Goal: Task Accomplishment & Management: Complete application form

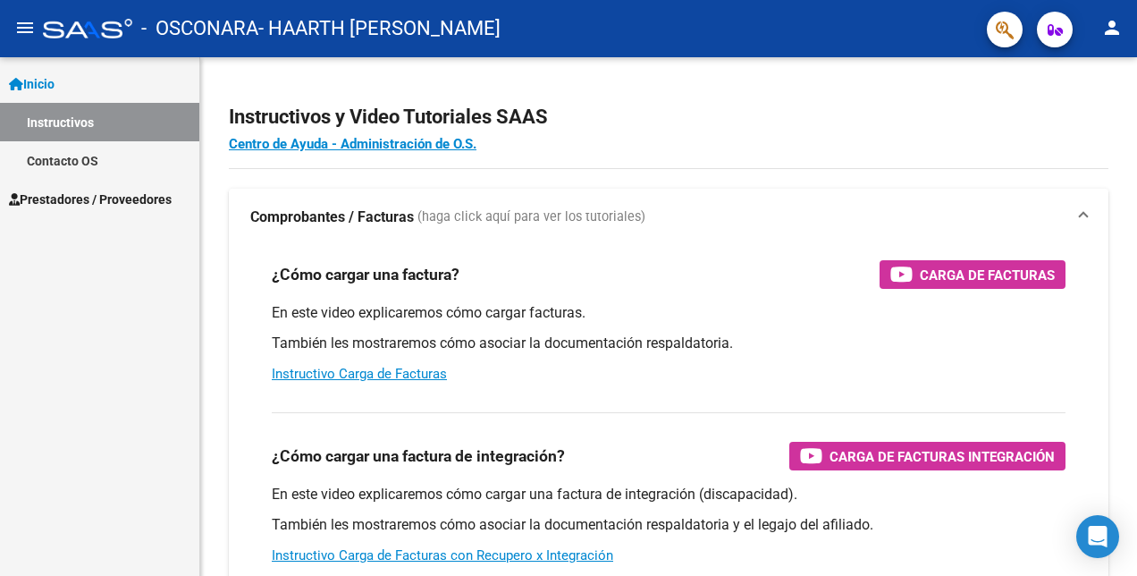
click at [113, 196] on span "Prestadores / Proveedores" at bounding box center [90, 199] width 163 height 20
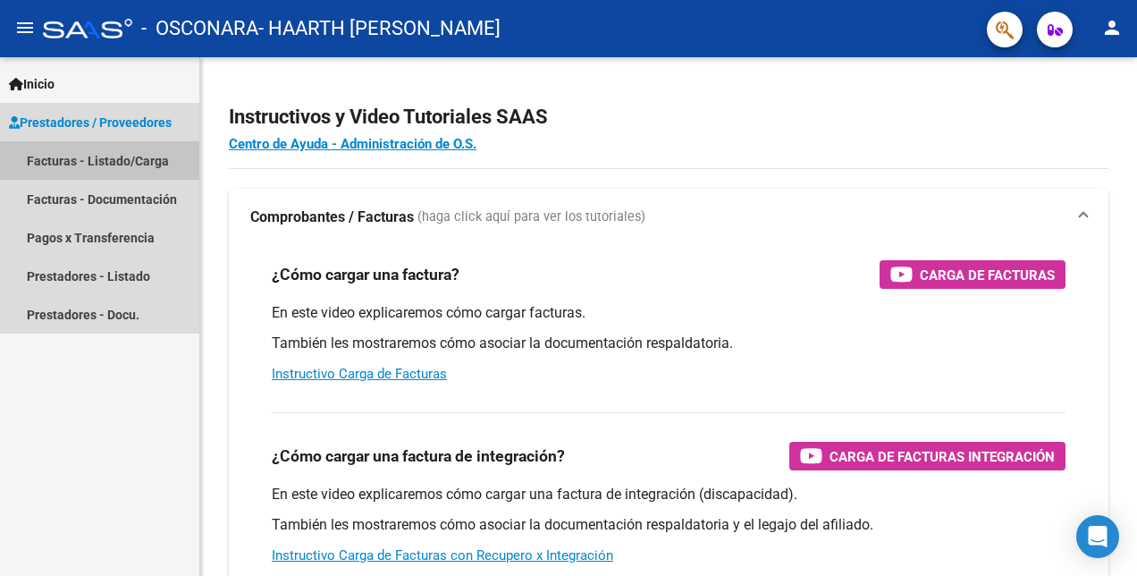
click at [125, 161] on link "Facturas - Listado/Carga" at bounding box center [99, 160] width 199 height 38
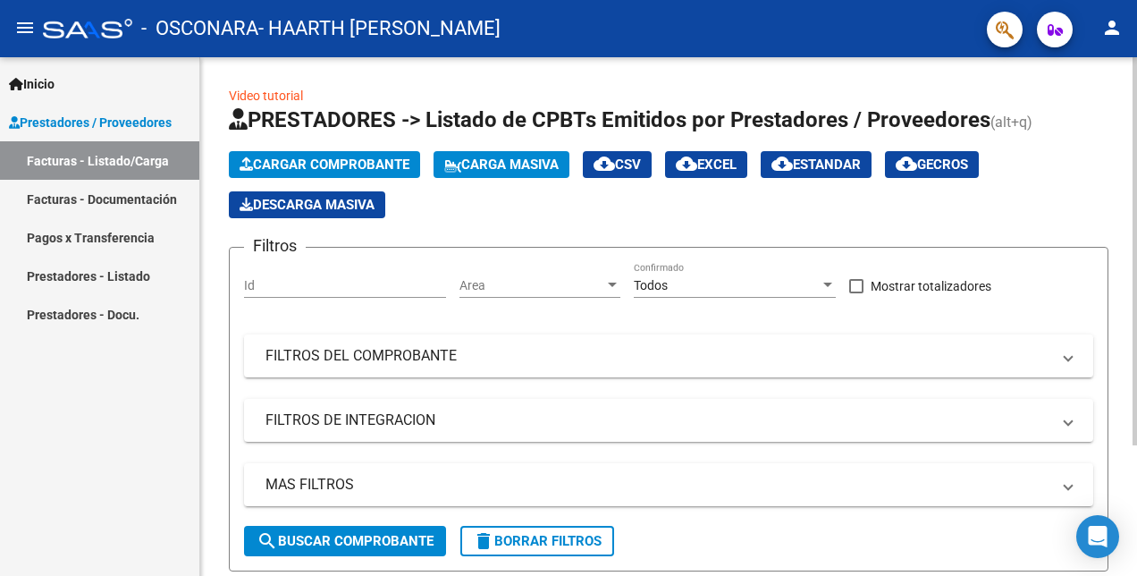
click at [316, 164] on span "Cargar Comprobante" at bounding box center [325, 164] width 170 height 16
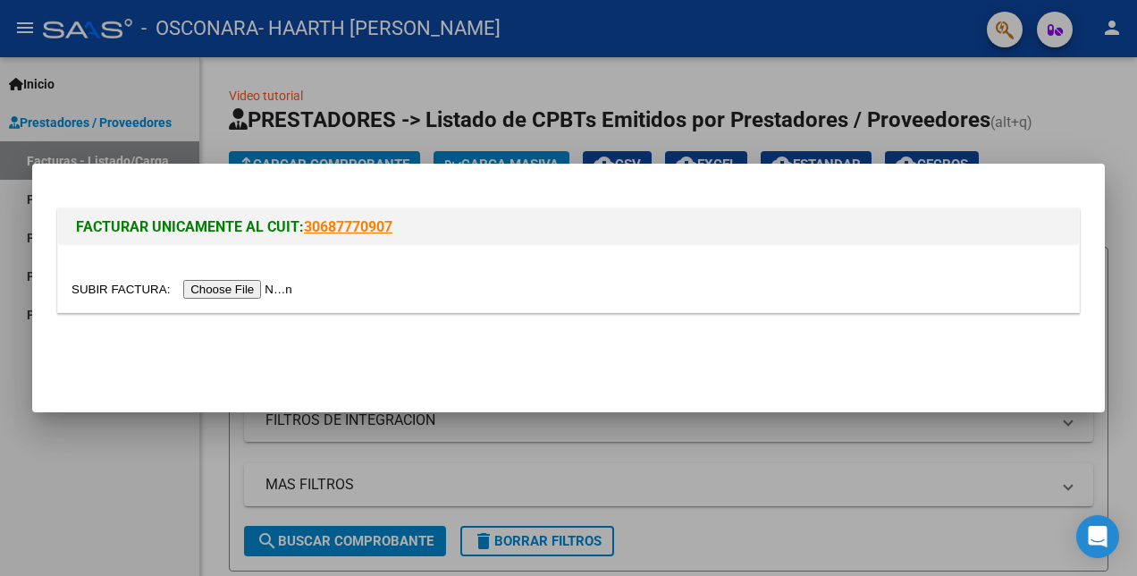
click at [225, 291] on input "file" at bounding box center [185, 289] width 226 height 19
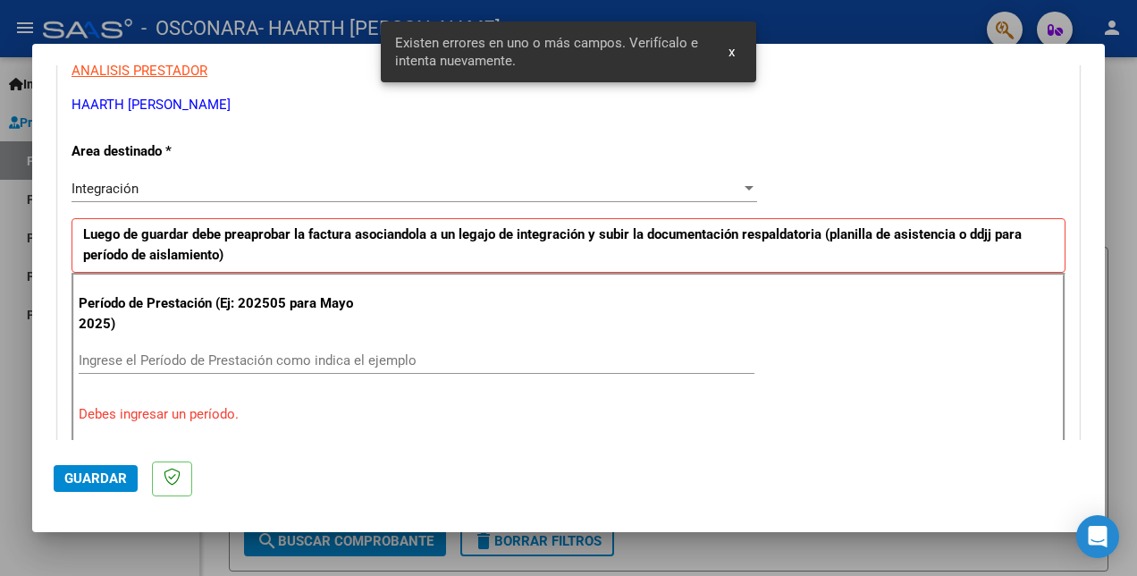
scroll to position [435, 0]
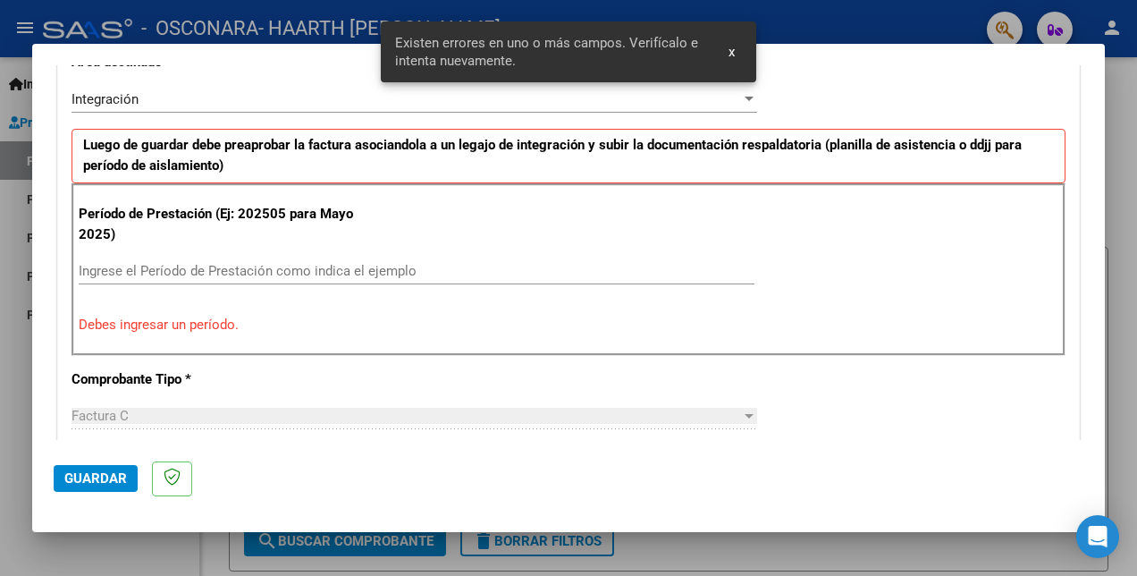
click at [191, 275] on input "Ingrese el Período de Prestación como indica el ejemplo" at bounding box center [417, 271] width 676 height 16
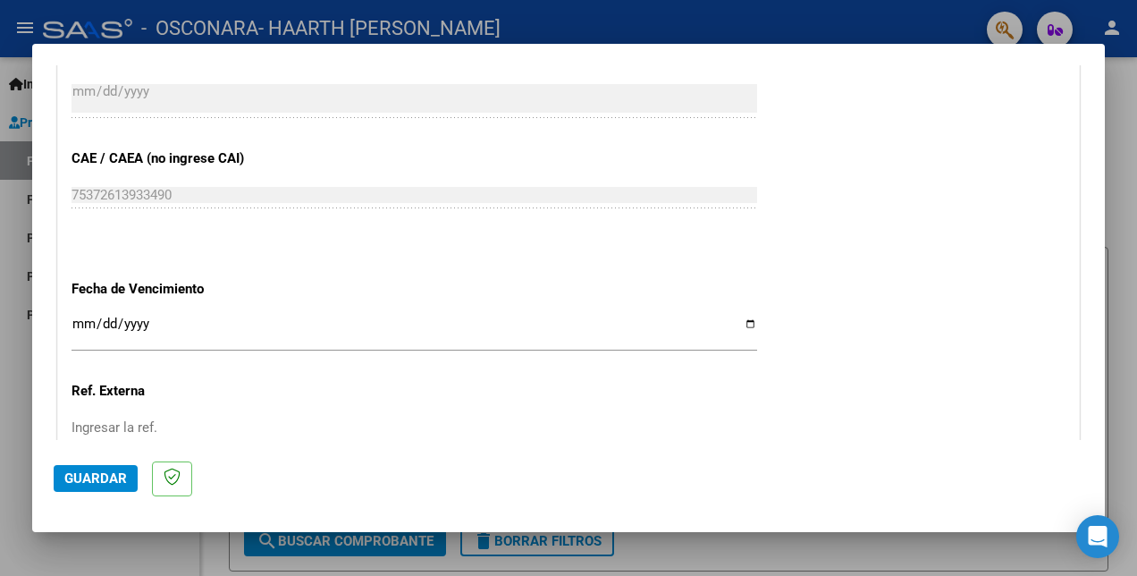
scroll to position [1162, 0]
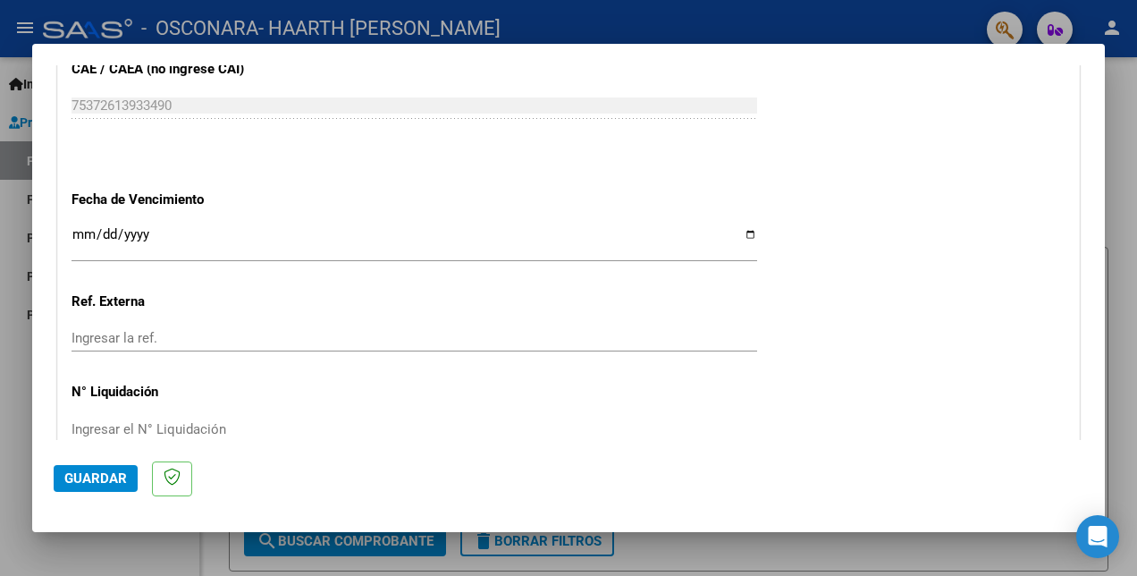
type input "202508"
click at [747, 234] on input "Ingresar la fecha" at bounding box center [415, 241] width 686 height 29
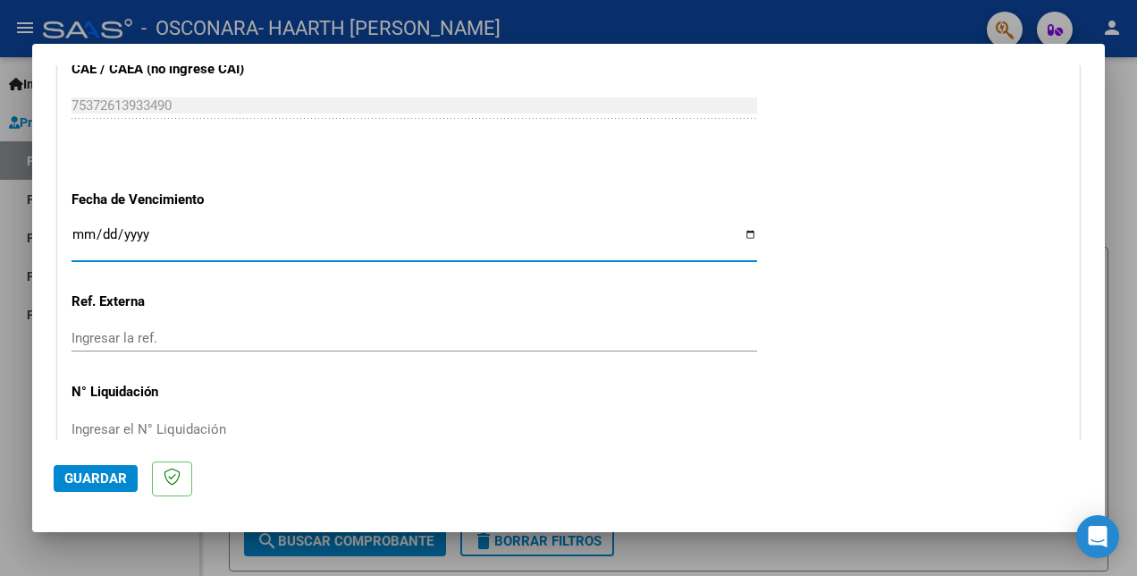
type input "[DATE]"
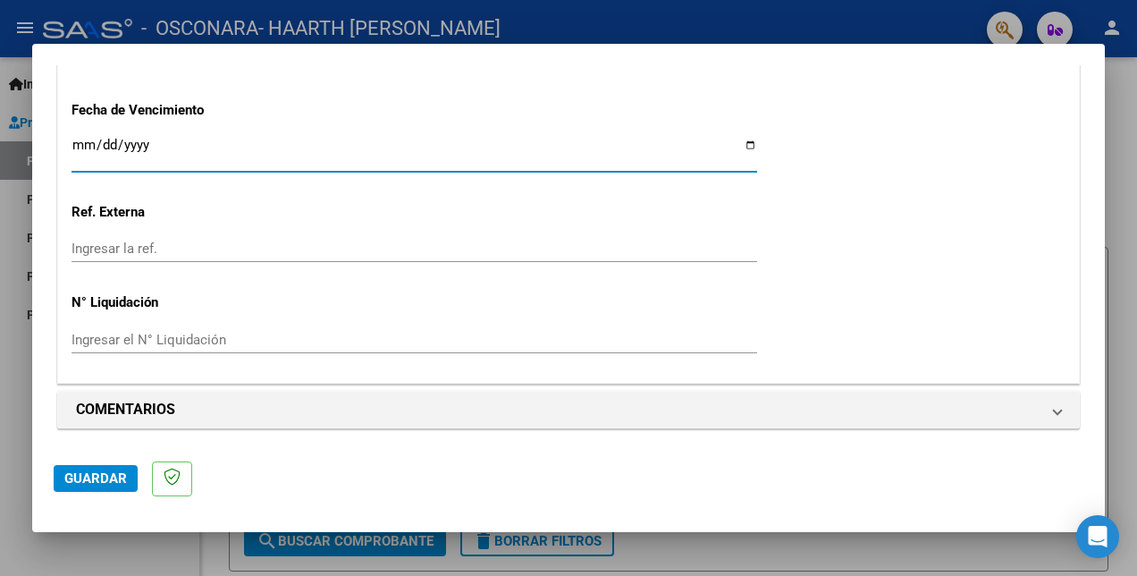
scroll to position [1253, 0]
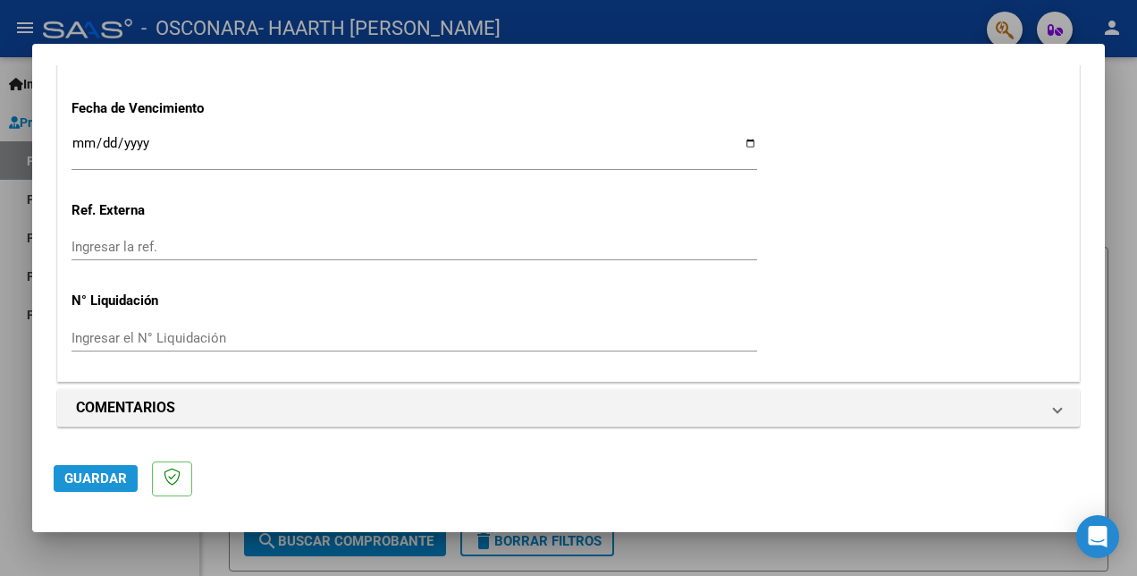
click at [105, 477] on span "Guardar" at bounding box center [95, 478] width 63 height 16
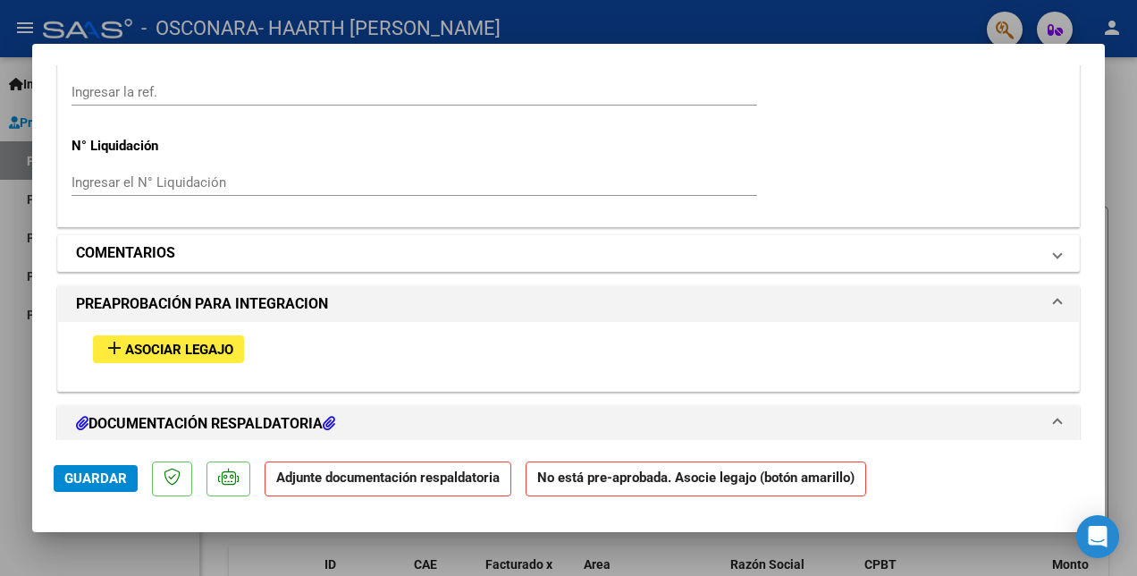
scroll to position [1430, 0]
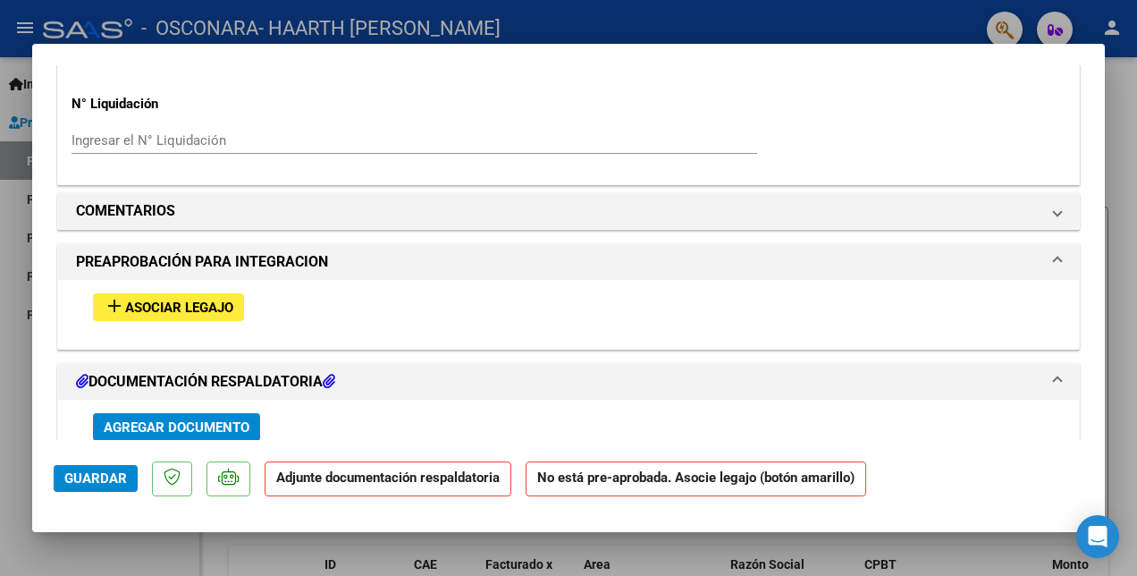
click at [223, 300] on span "Asociar Legajo" at bounding box center [179, 307] width 108 height 16
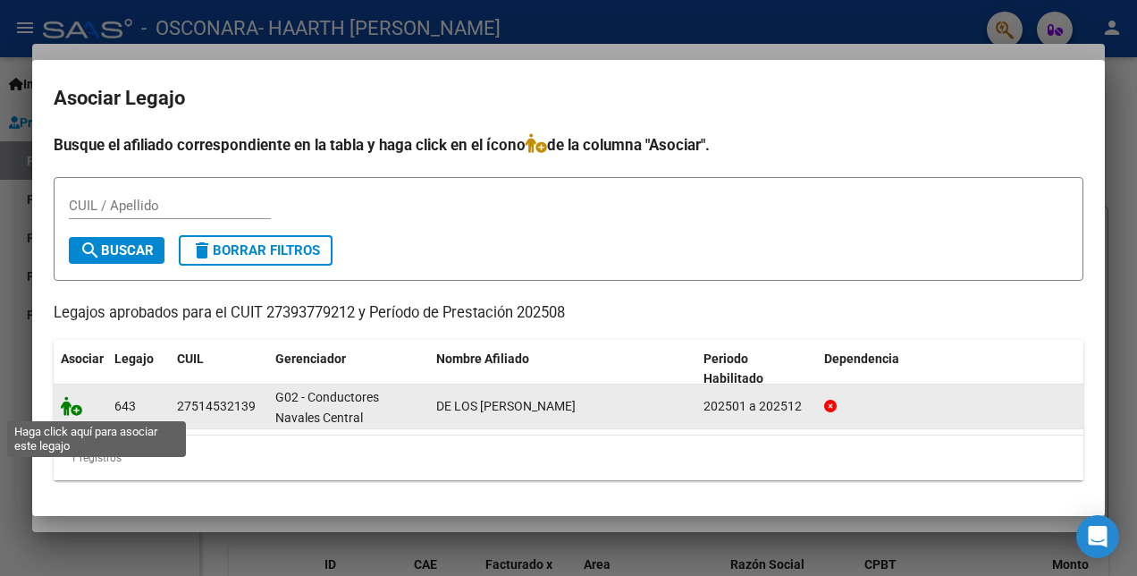
click at [69, 402] on icon at bounding box center [71, 406] width 21 height 20
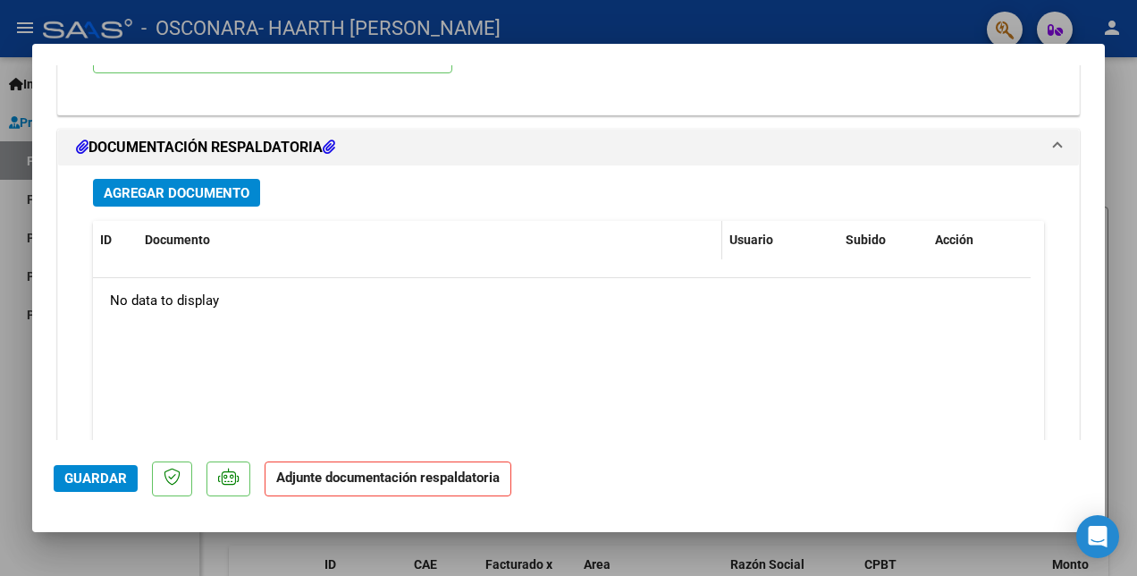
scroll to position [1923, 0]
click at [226, 183] on span "Agregar Documento" at bounding box center [177, 191] width 146 height 16
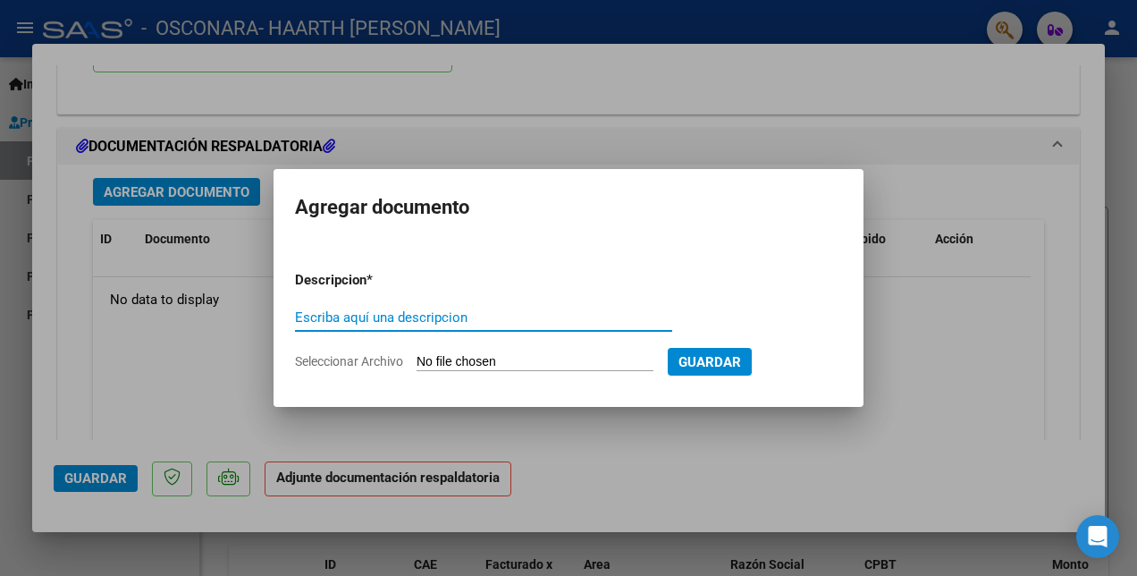
click at [444, 315] on input "Escriba aquí una descripcion" at bounding box center [483, 317] width 377 height 16
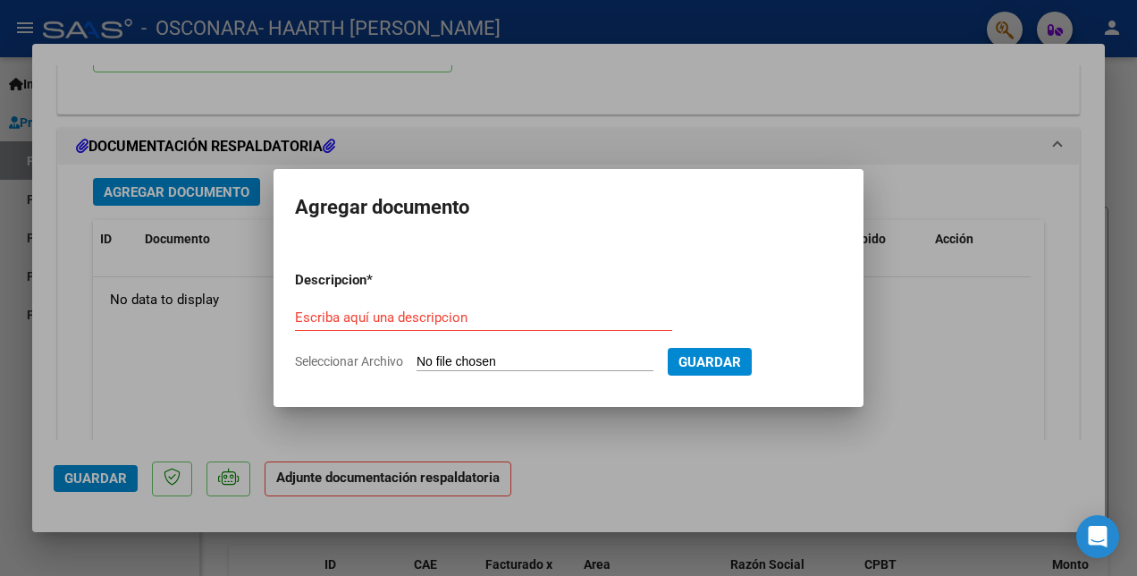
click at [477, 355] on input "Seleccionar Archivo" at bounding box center [534, 362] width 237 height 17
click at [385, 314] on input "Escriba aquí una descripcion" at bounding box center [483, 317] width 377 height 16
click at [598, 466] on div at bounding box center [568, 288] width 1137 height 576
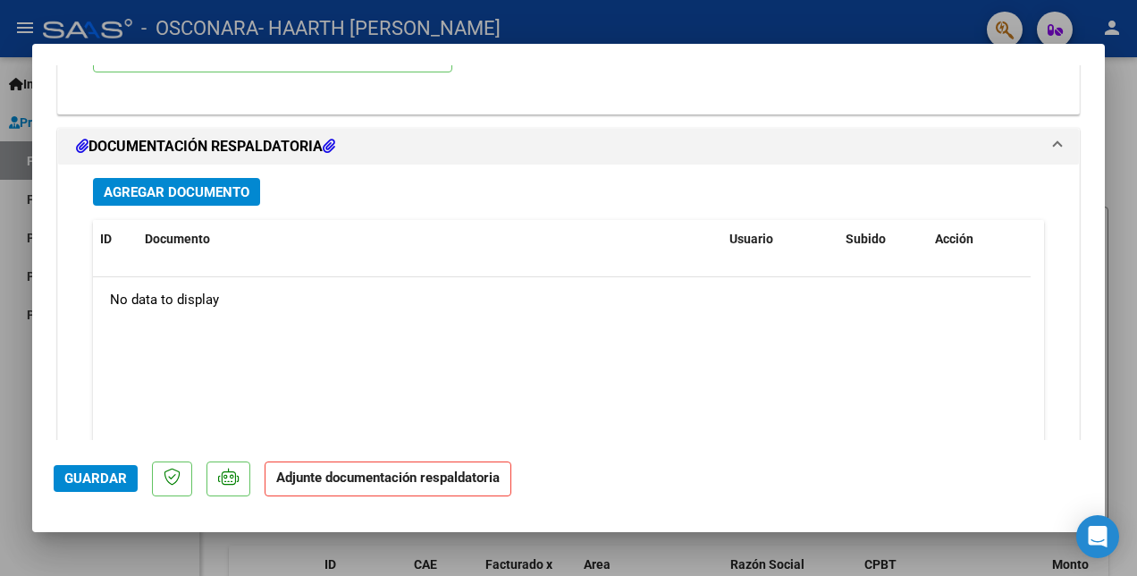
click at [198, 190] on span "Agregar Documento" at bounding box center [177, 192] width 146 height 16
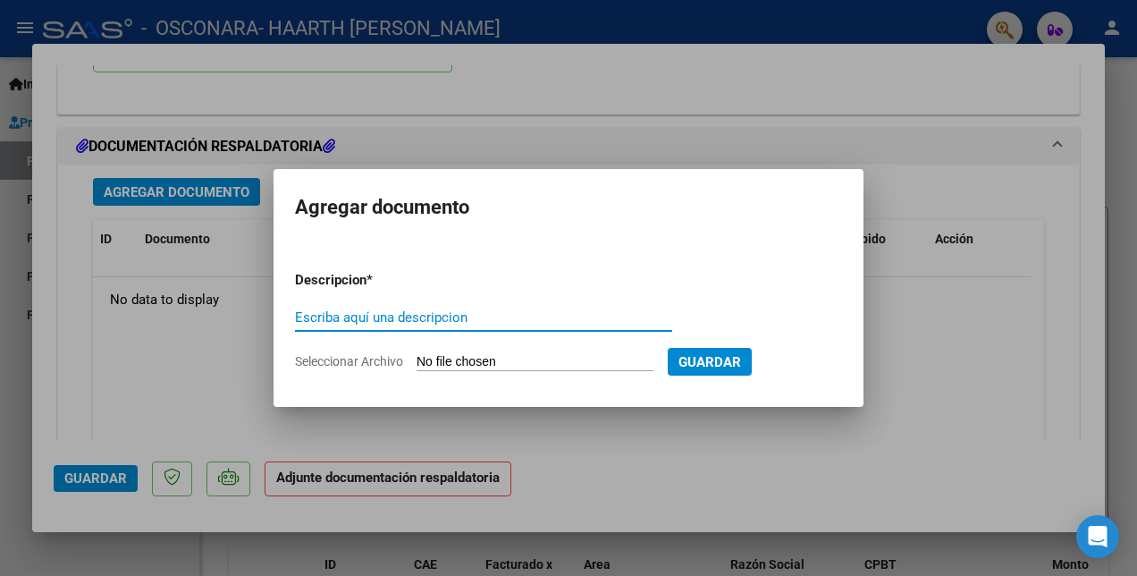
click at [422, 316] on input "Escriba aquí una descripcion" at bounding box center [483, 317] width 377 height 16
type input "Asistencia"
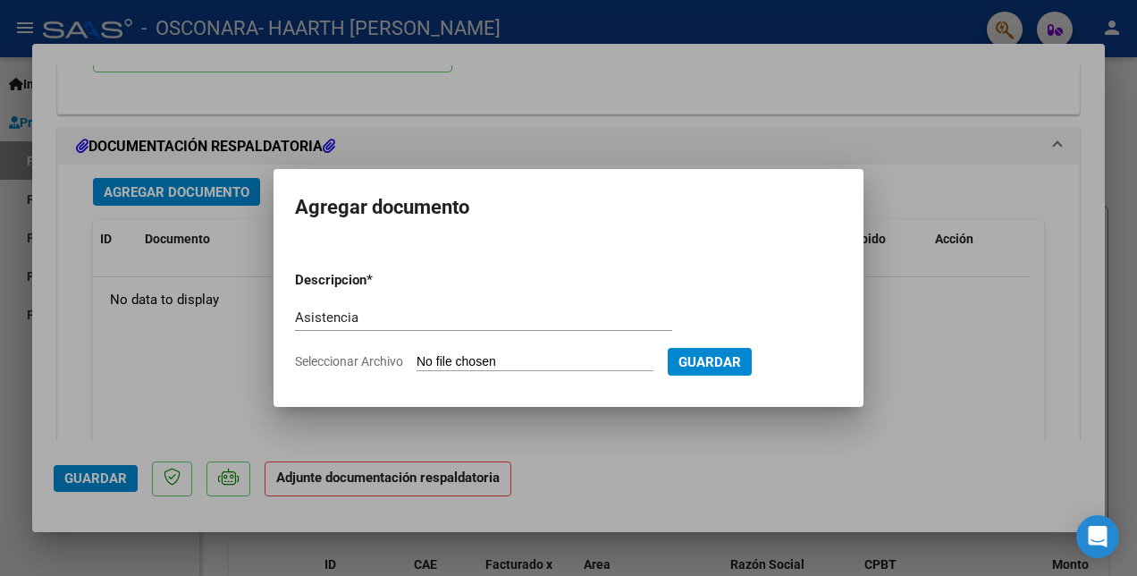
click at [644, 362] on input "Seleccionar Archivo" at bounding box center [534, 362] width 237 height 17
type input "C:\fakepath\Asistencia agosto Sofi.pdf"
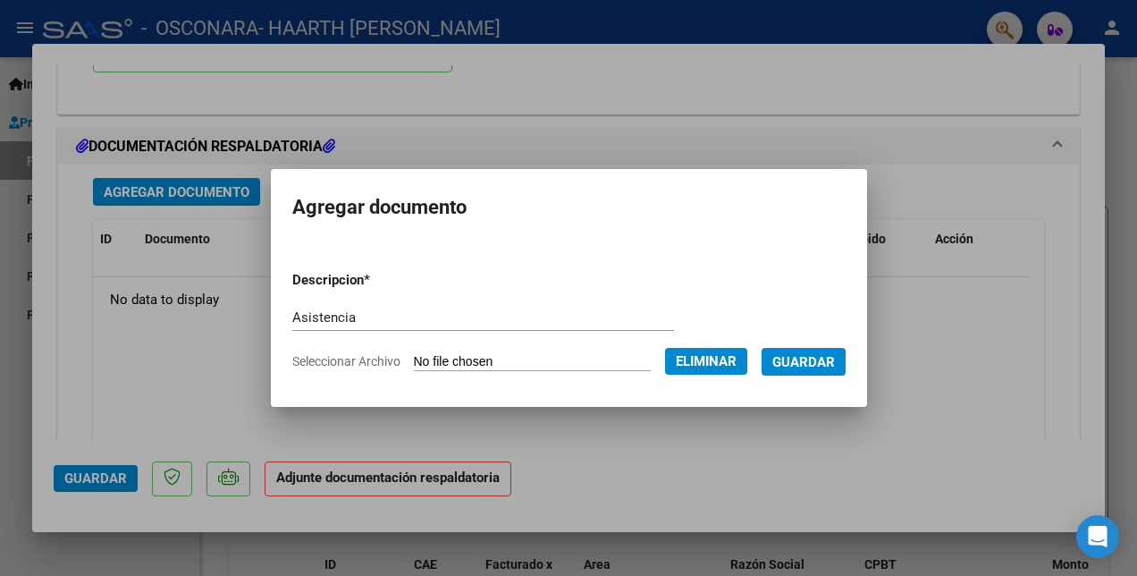
click at [833, 360] on span "Guardar" at bounding box center [803, 362] width 63 height 16
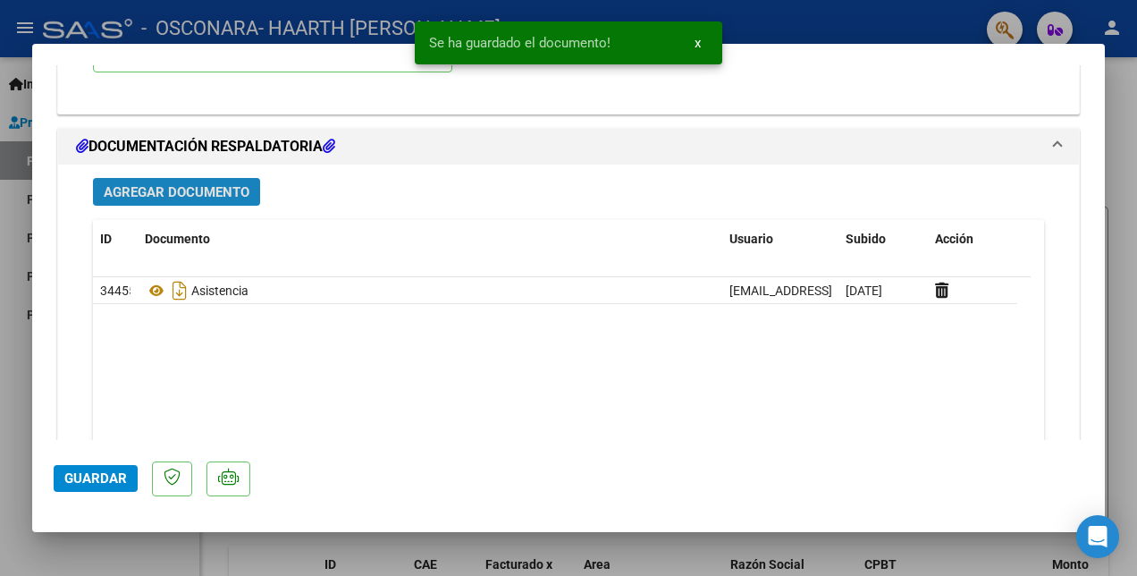
click at [173, 193] on span "Agregar Documento" at bounding box center [177, 192] width 146 height 16
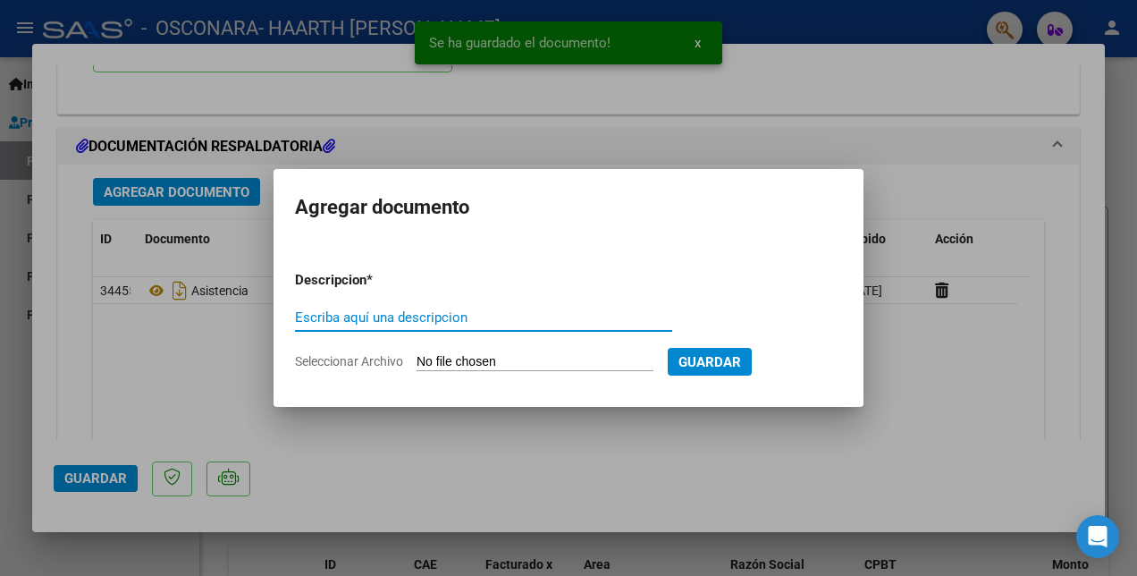
click at [335, 317] on input "Escriba aquí una descripcion" at bounding box center [483, 317] width 377 height 16
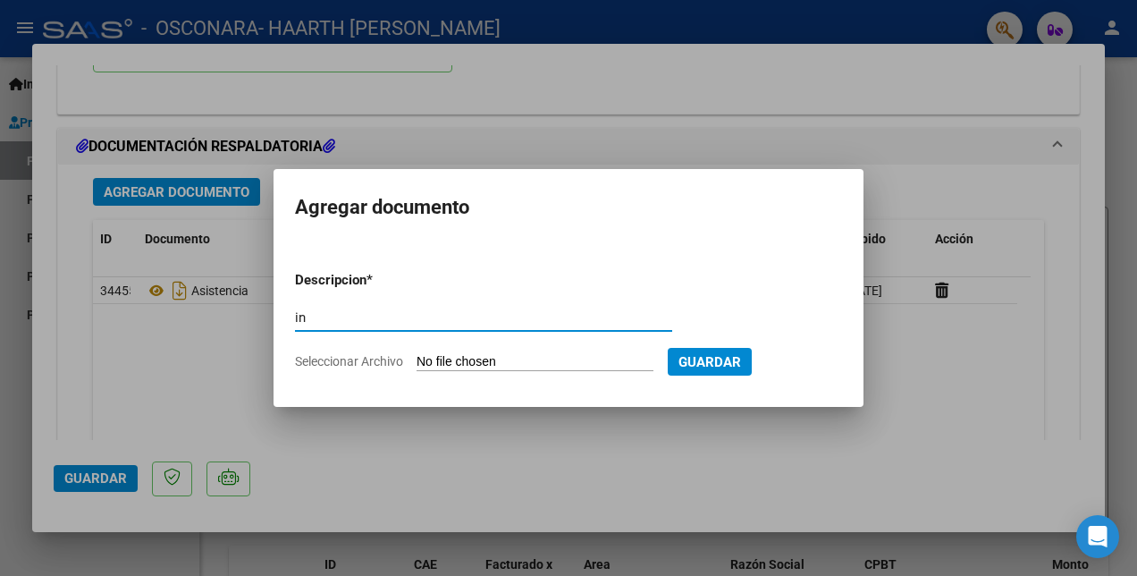
type input "i"
type input "Informe mensual"
click at [547, 359] on input "Seleccionar Archivo" at bounding box center [534, 362] width 237 height 17
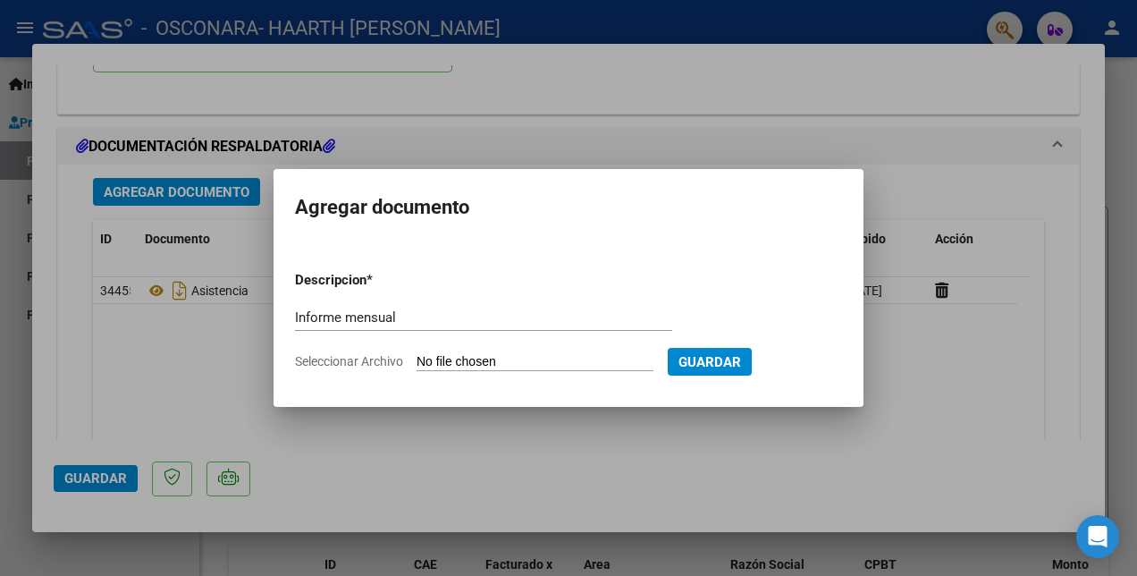
type input "C:\fakepath\Informe agosto [PERSON_NAME].pdf"
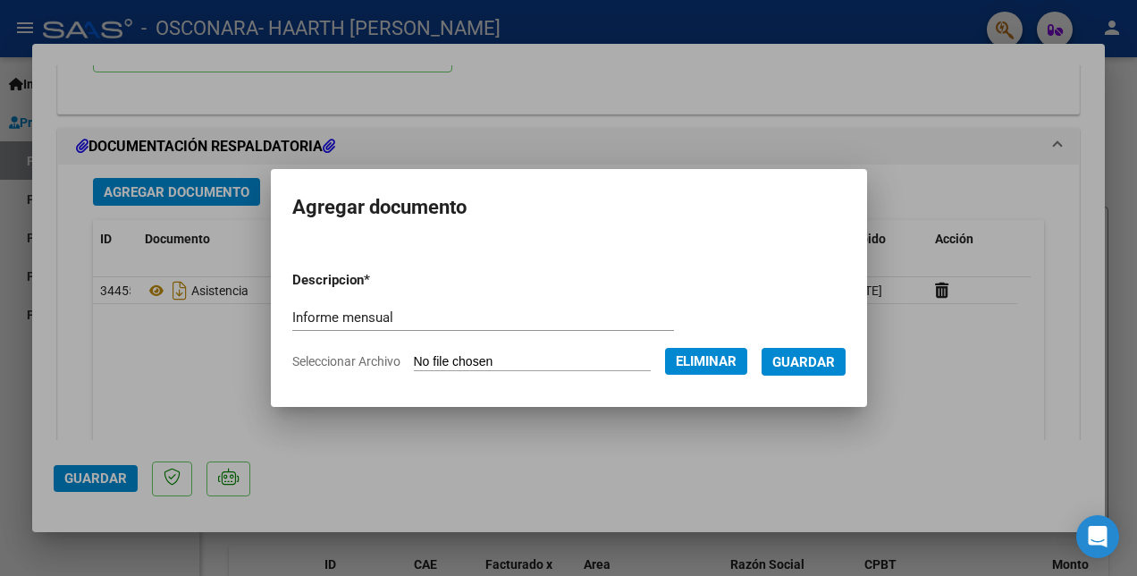
click at [835, 358] on span "Guardar" at bounding box center [803, 362] width 63 height 16
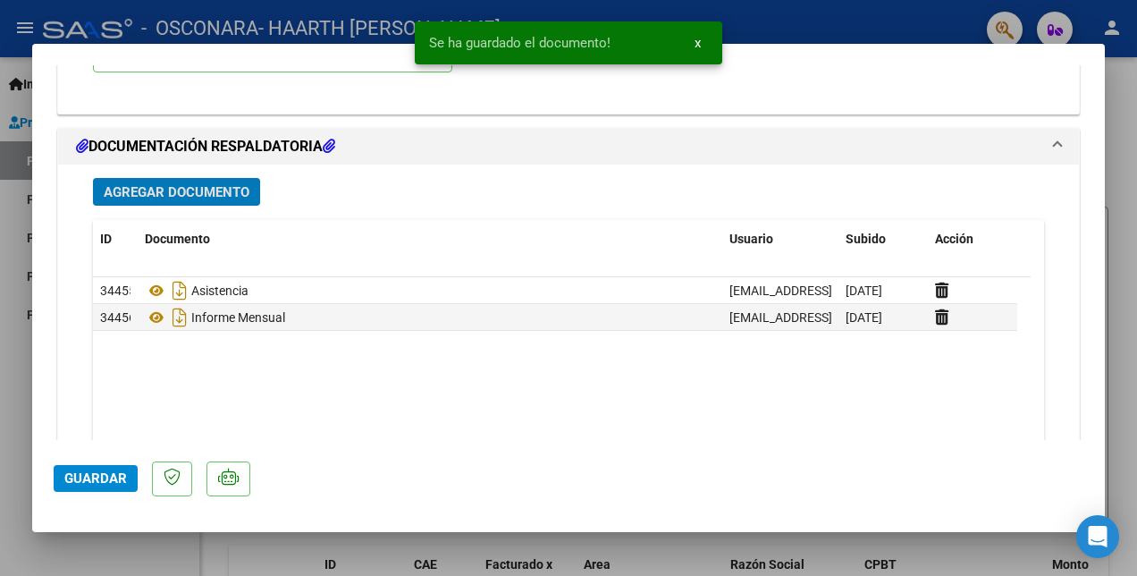
click at [114, 480] on span "Guardar" at bounding box center [95, 478] width 63 height 16
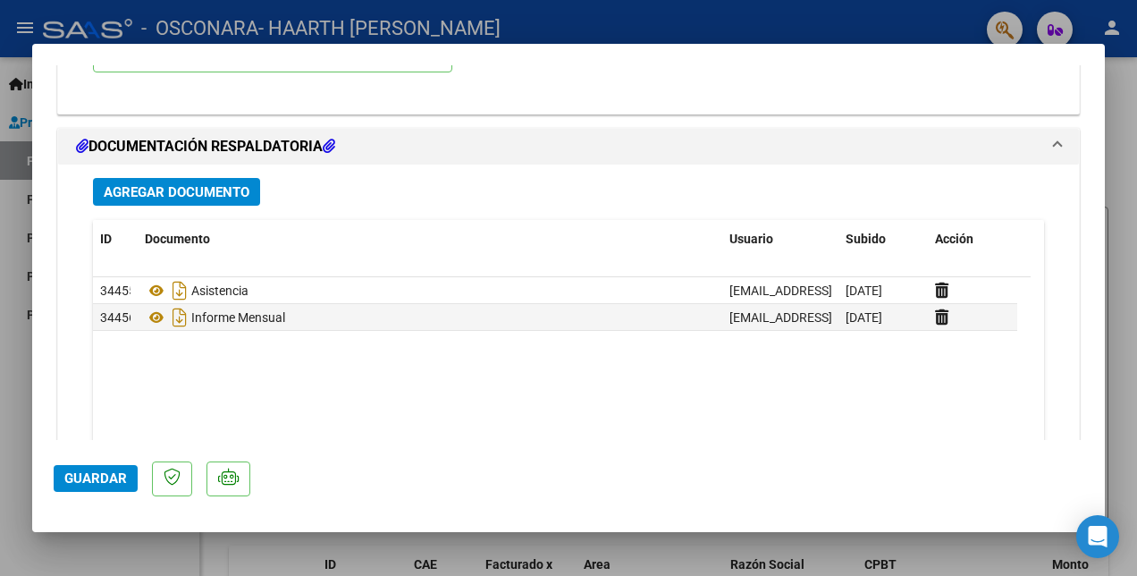
click at [70, 472] on span "Guardar" at bounding box center [95, 478] width 63 height 16
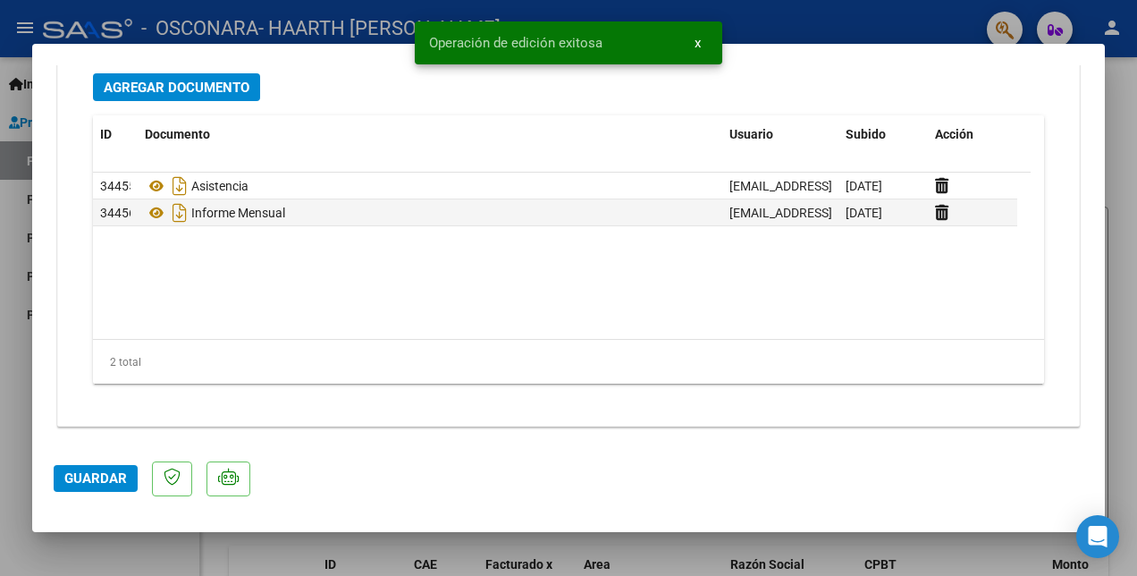
scroll to position [1670, 0]
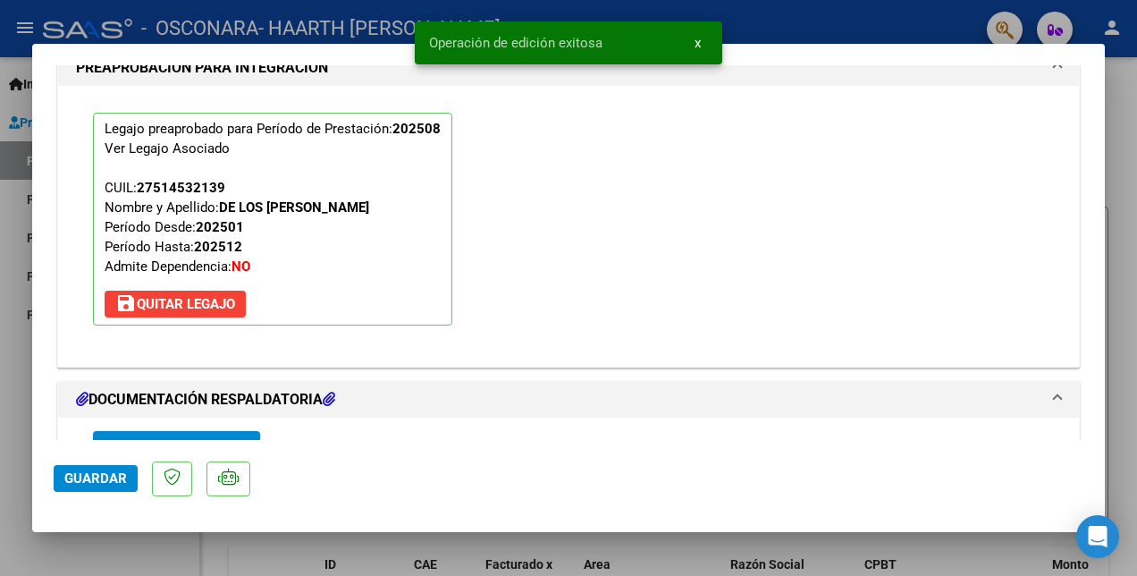
click at [699, 47] on span "x" at bounding box center [697, 43] width 6 height 16
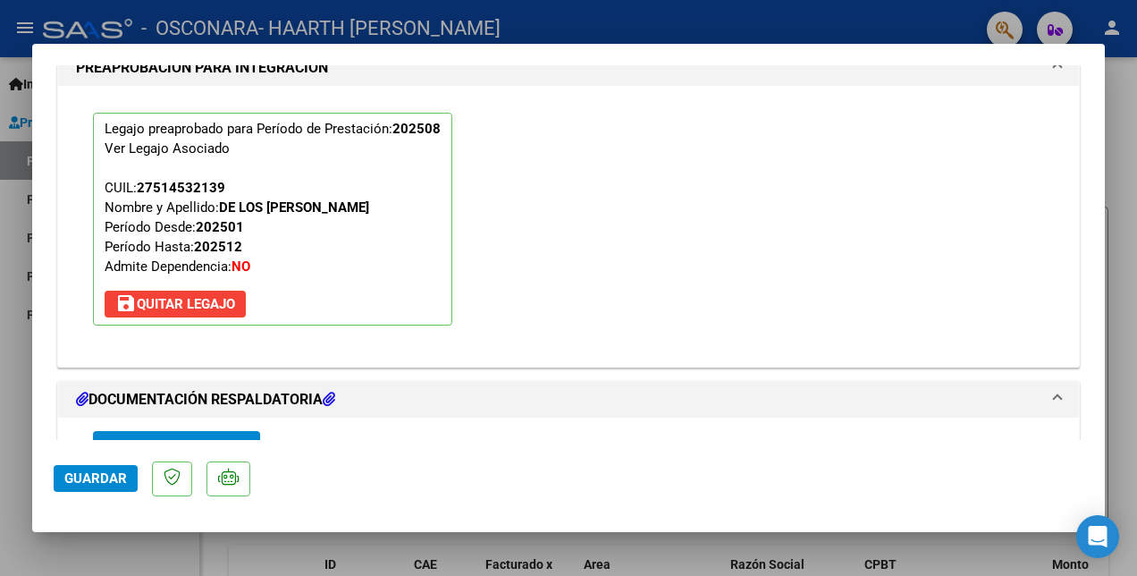
click at [1131, 137] on div at bounding box center [568, 288] width 1137 height 576
